Goal: Task Accomplishment & Management: Manage account settings

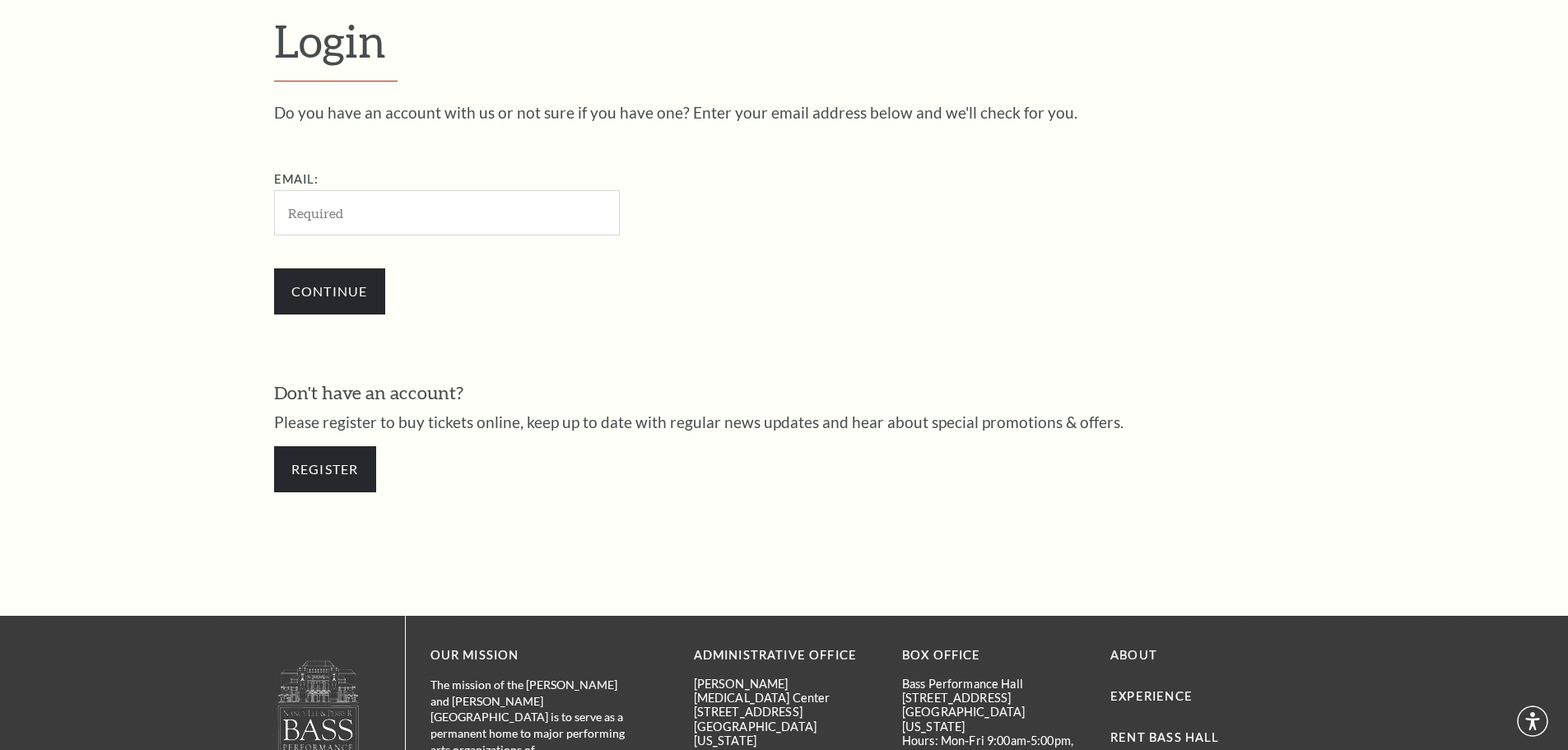
scroll to position [551, 0]
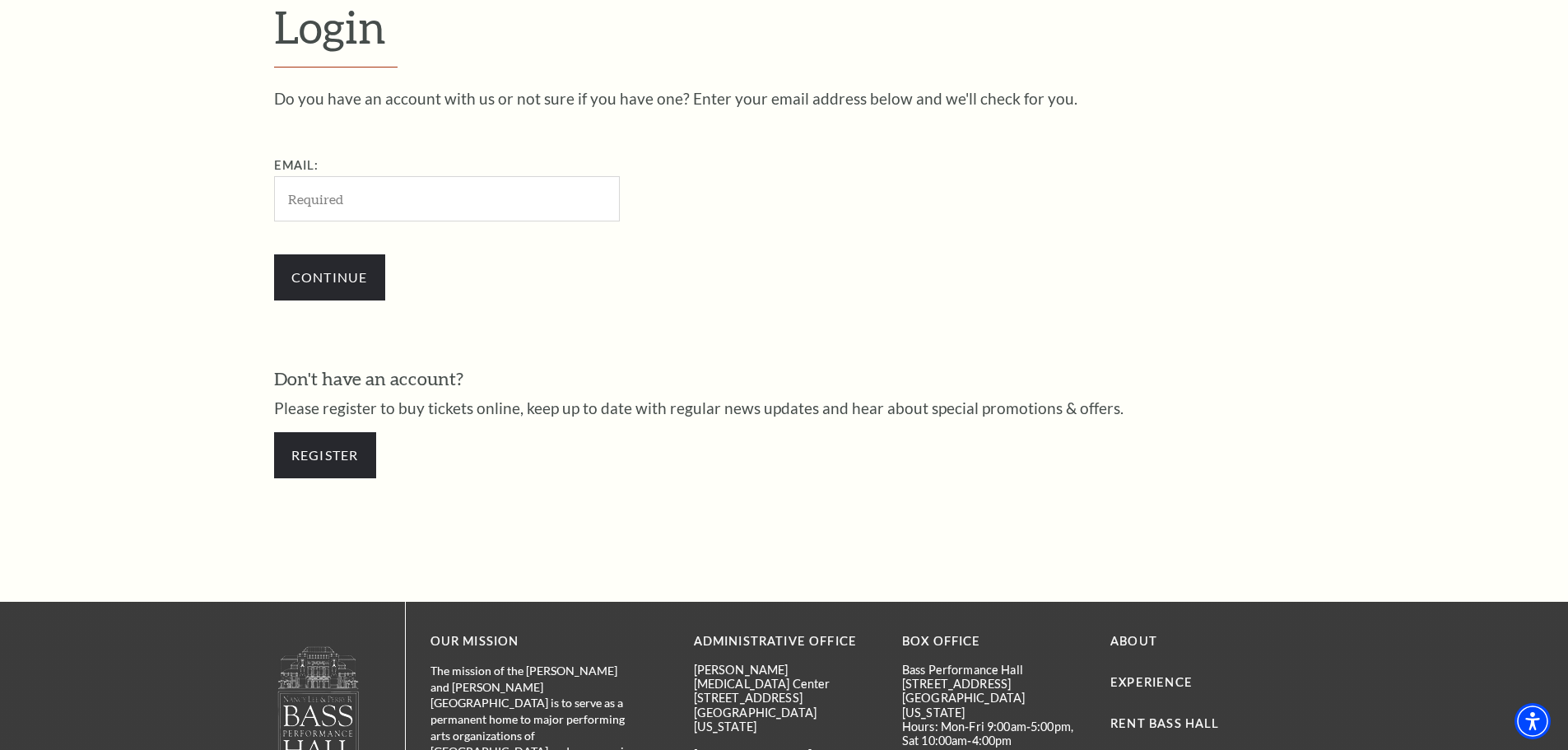
click at [834, 211] on div "Do you have an account with us or not sure if you have one? Enter your email ad…" at bounding box center [784, 204] width 1021 height 226
click at [449, 206] on input "Email:" at bounding box center [446, 198] width 346 height 46
type input "[PERSON_NAME][EMAIL_ADDRESS][DOMAIN_NAME]"
click at [359, 276] on input "Continue" at bounding box center [329, 277] width 112 height 46
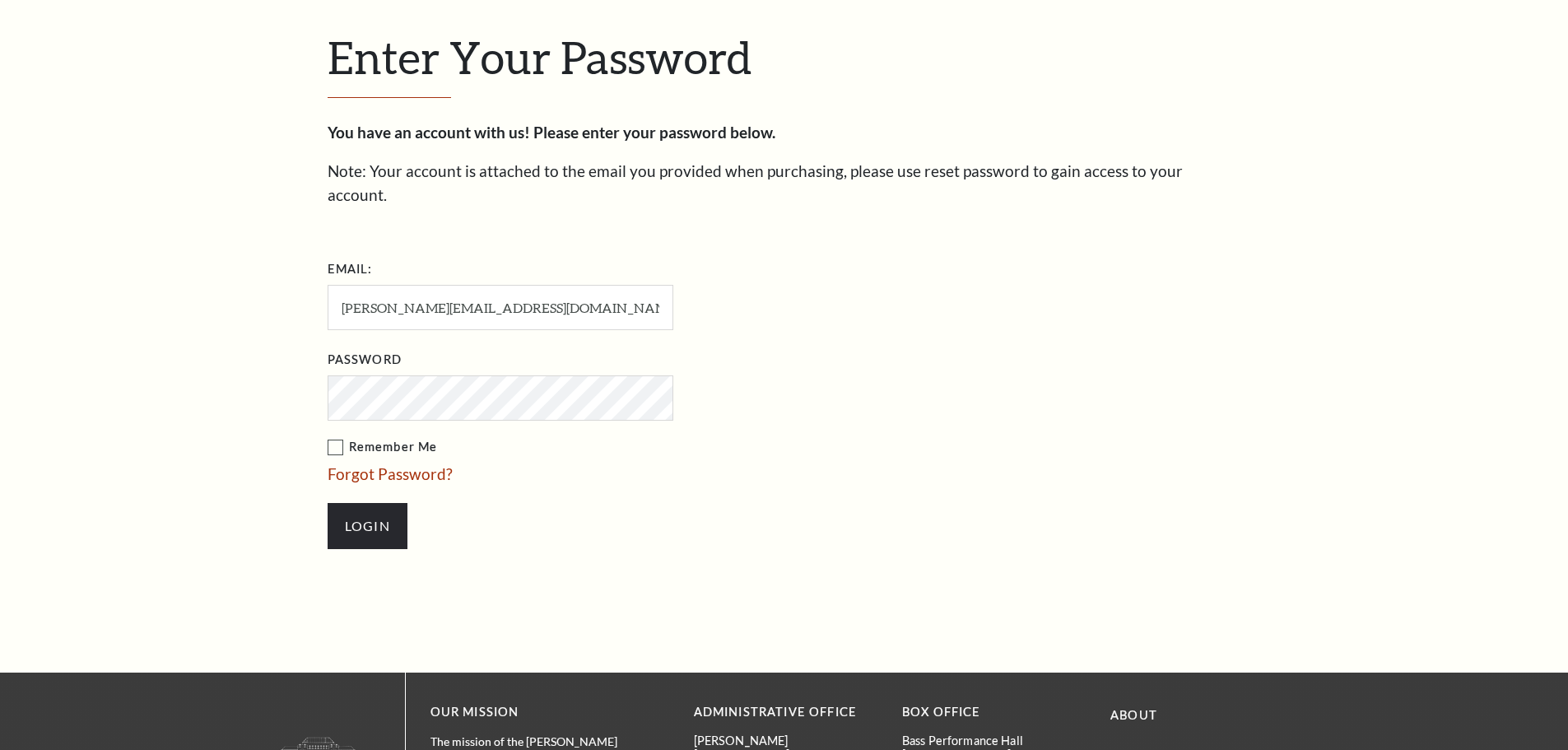
scroll to position [566, 0]
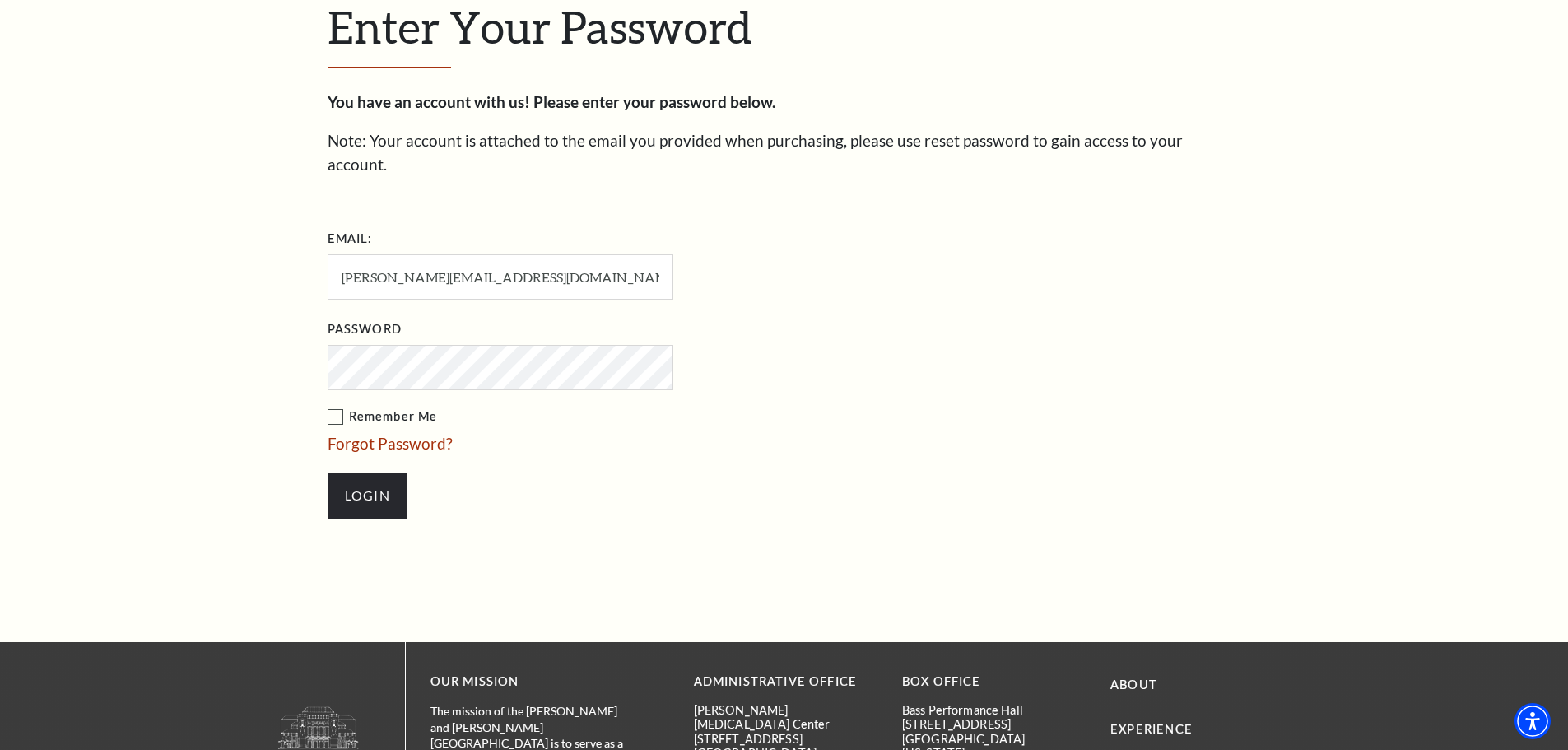
click at [337, 406] on label "Remember Me" at bounding box center [583, 416] width 510 height 20
click at [0, 0] on input "Remember Me" at bounding box center [0, 0] width 0 height 0
click at [381, 472] on input "Login" at bounding box center [368, 495] width 80 height 46
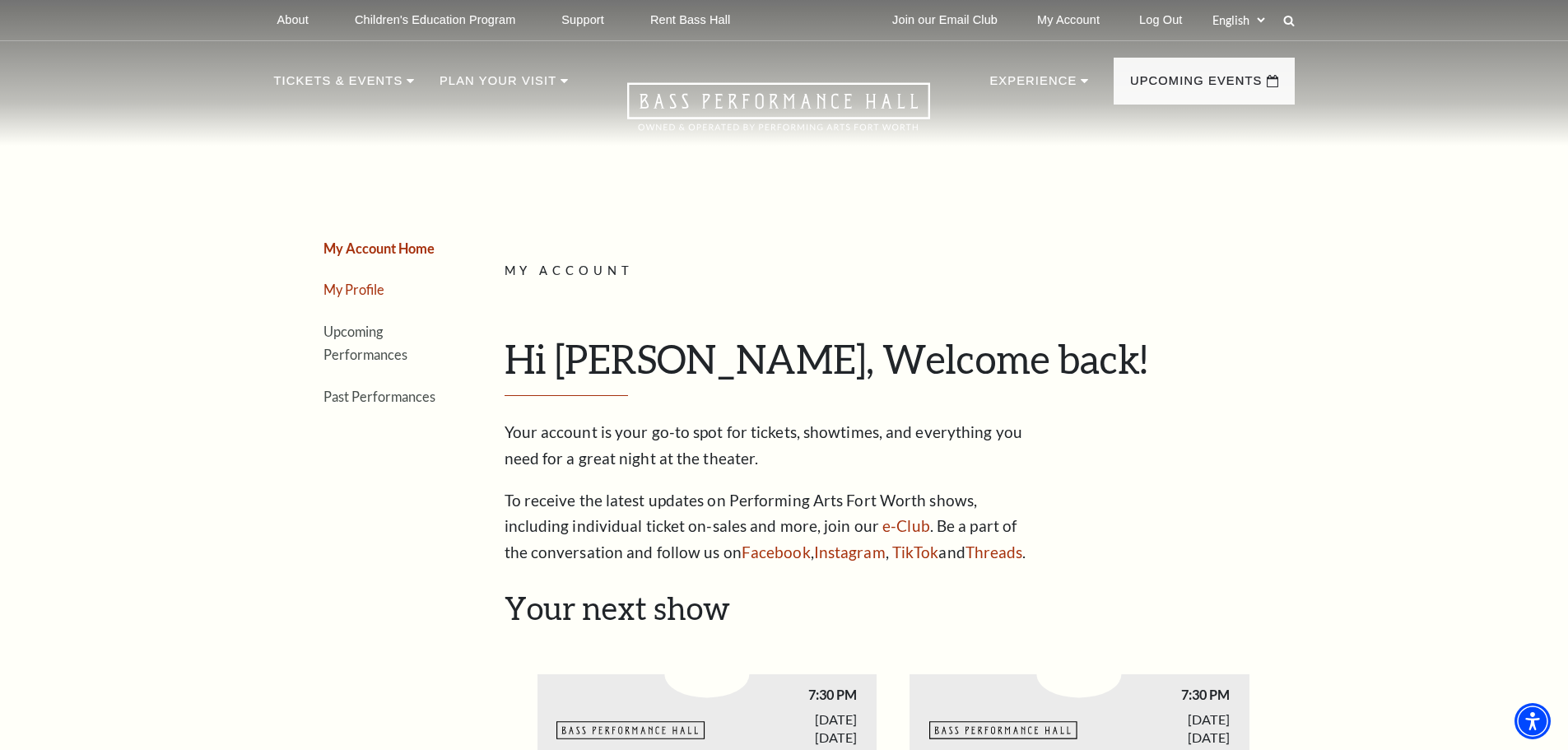
click at [358, 290] on link "My Profile" at bounding box center [354, 289] width 61 height 16
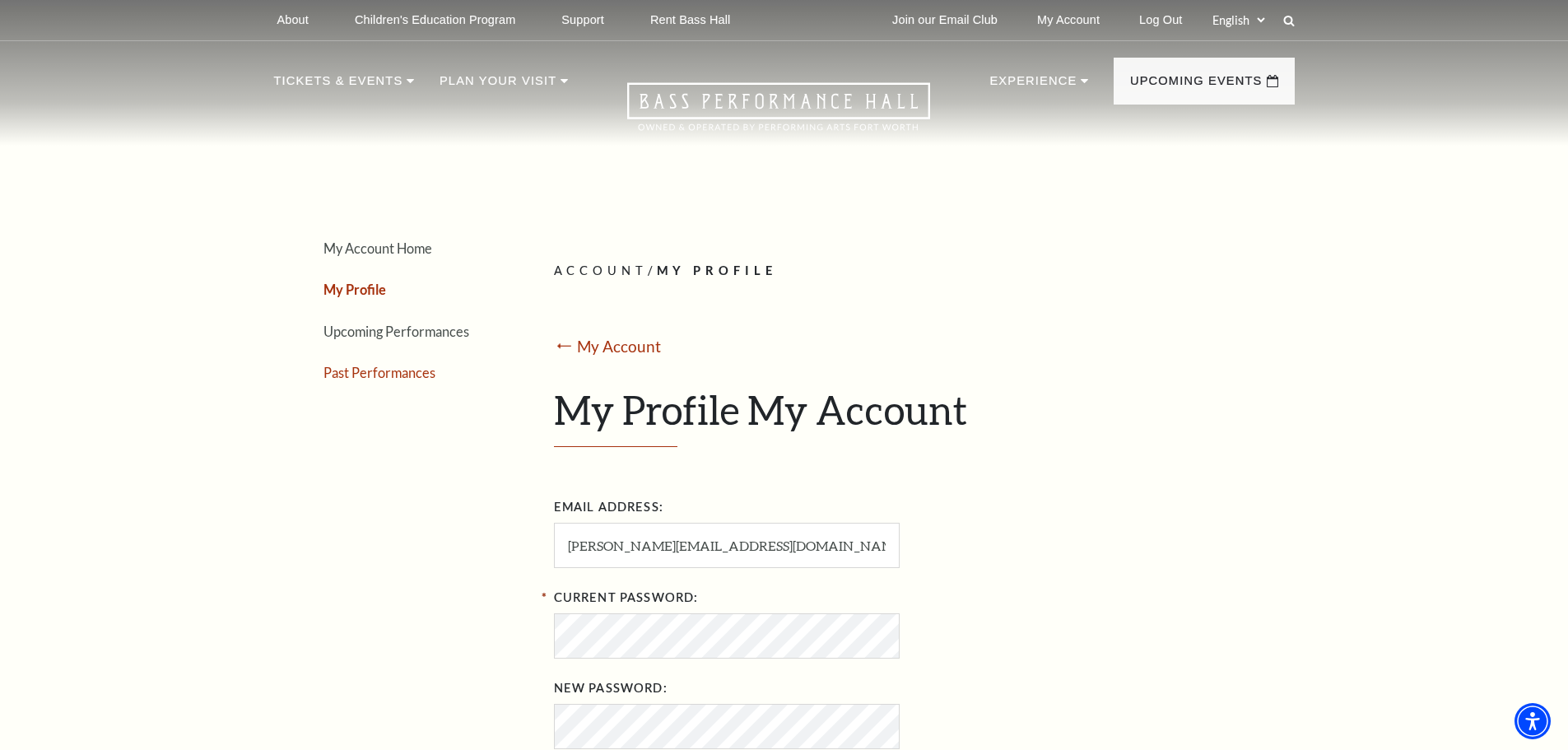
click at [380, 376] on link "Past Performances" at bounding box center [379, 372] width 112 height 16
